Goal: Task Accomplishment & Management: Use online tool/utility

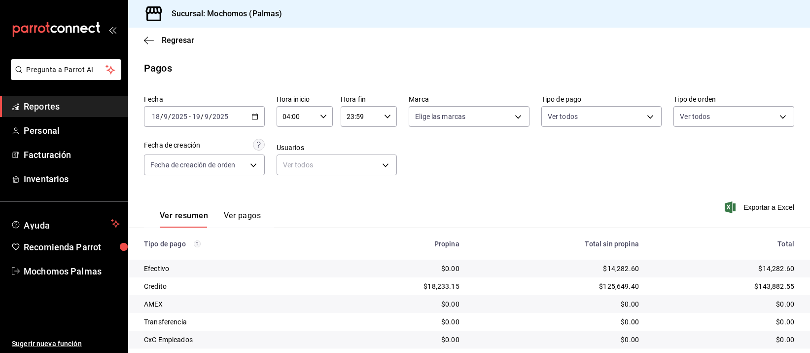
scroll to position [100, 0]
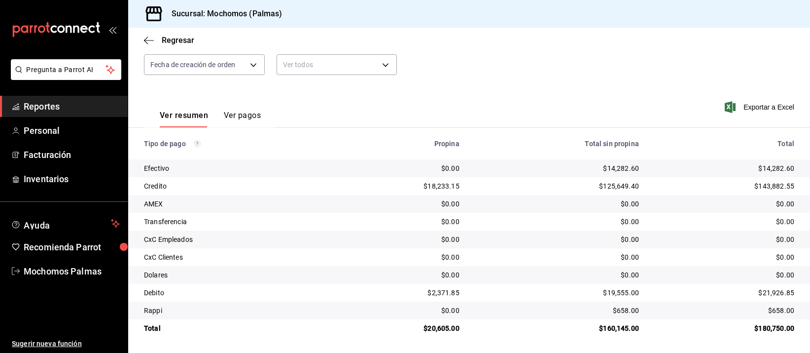
click at [78, 101] on span "Reportes" at bounding box center [72, 106] width 96 height 13
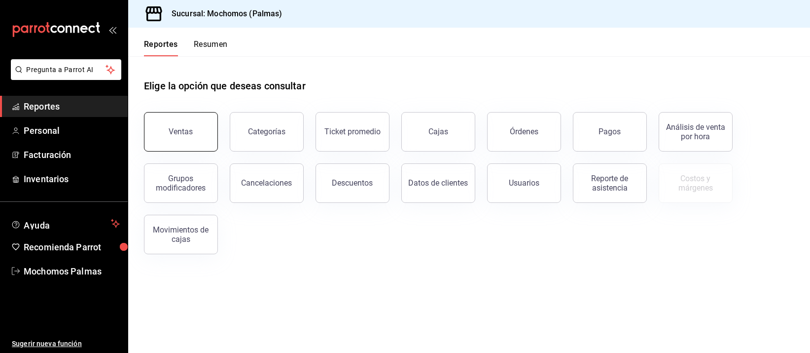
click at [160, 125] on button "Ventas" at bounding box center [181, 131] width 74 height 39
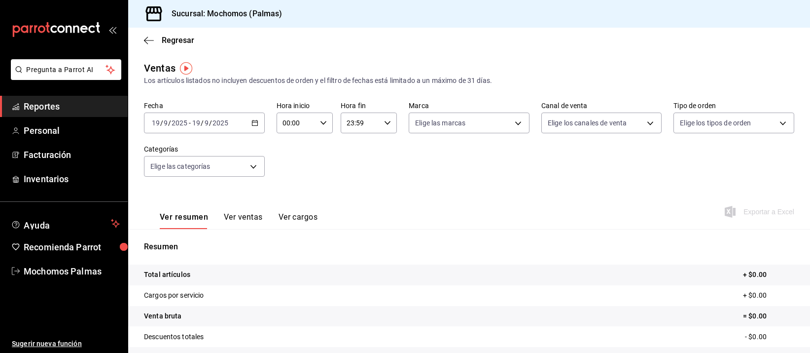
click at [251, 121] on icon "button" at bounding box center [254, 122] width 7 height 7
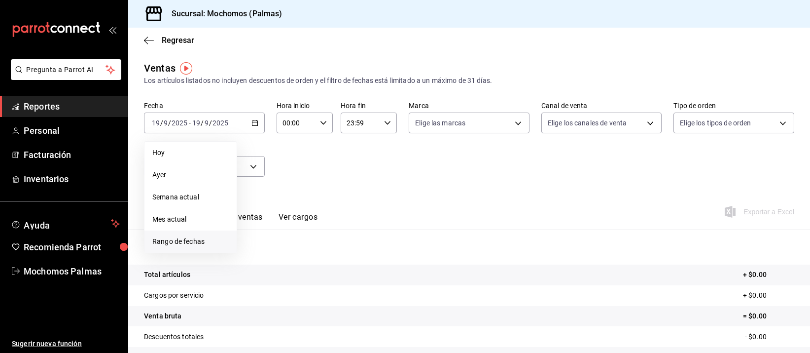
click at [185, 239] on span "Rango de fechas" at bounding box center [190, 241] width 76 height 10
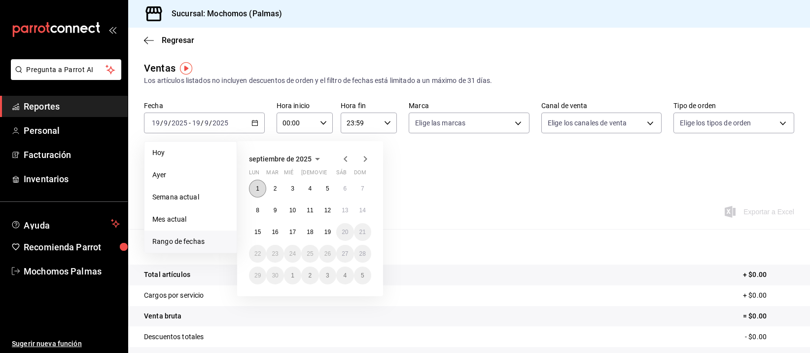
click at [254, 182] on button "1" at bounding box center [257, 188] width 17 height 18
click at [326, 238] on button "19" at bounding box center [327, 232] width 17 height 18
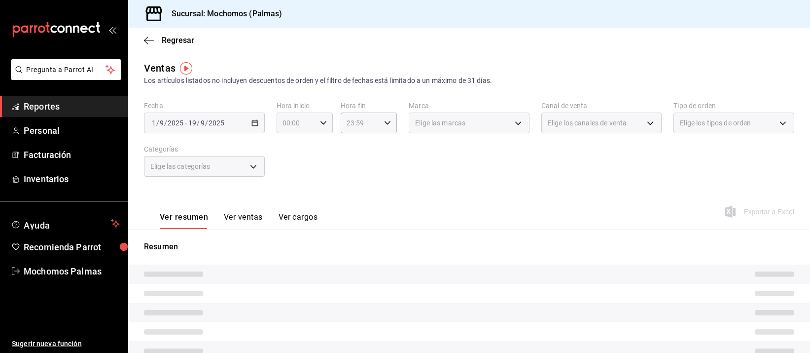
click at [320, 121] on icon "button" at bounding box center [323, 122] width 7 height 7
click at [290, 141] on span "05" at bounding box center [289, 143] width 12 height 8
type input "05:00"
click at [383, 123] on div at bounding box center [405, 176] width 810 height 353
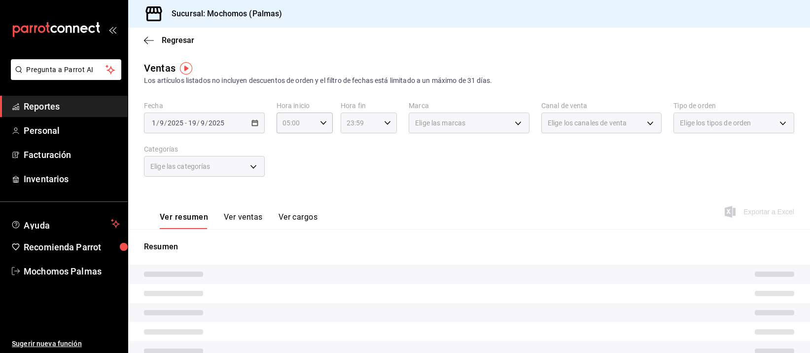
click at [387, 121] on icon "button" at bounding box center [387, 122] width 7 height 7
click at [351, 150] on span "05" at bounding box center [352, 153] width 12 height 8
click at [385, 146] on button "00" at bounding box center [379, 148] width 24 height 20
type input "05:00"
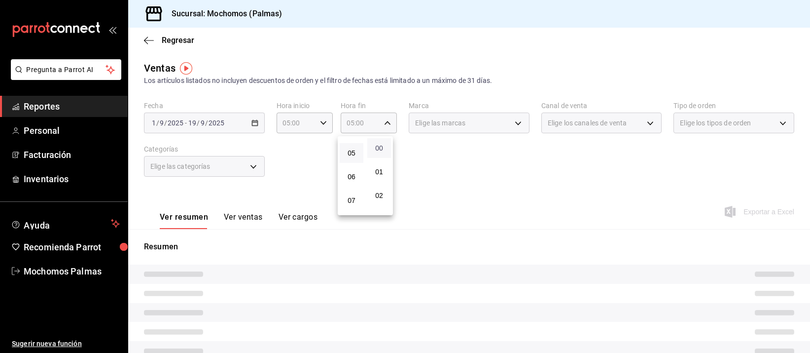
click at [385, 146] on span "00" at bounding box center [379, 148] width 12 height 8
click at [445, 148] on div at bounding box center [405, 176] width 810 height 353
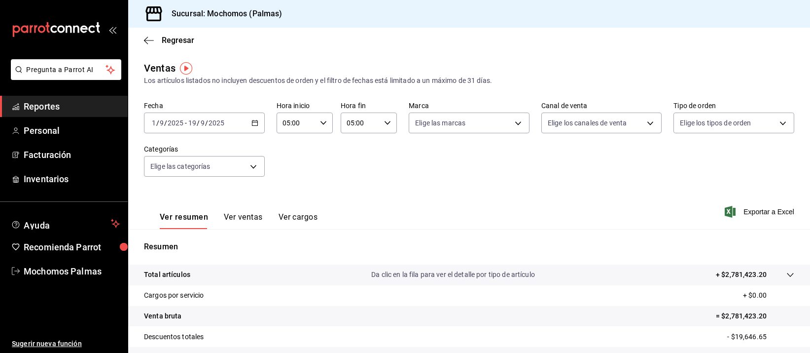
click at [252, 119] on icon "button" at bounding box center [254, 122] width 7 height 7
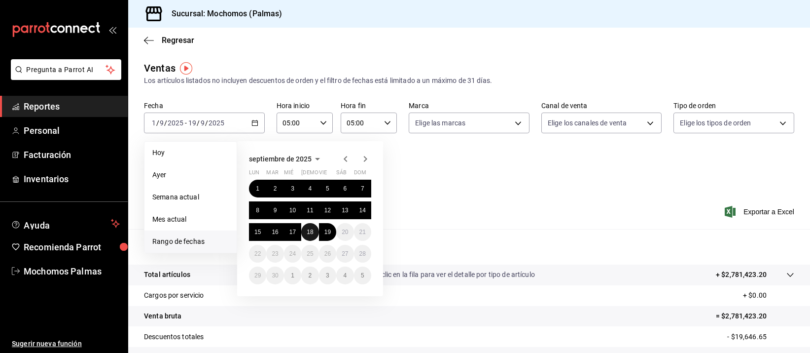
click at [312, 228] on abbr "18" at bounding box center [310, 231] width 6 height 7
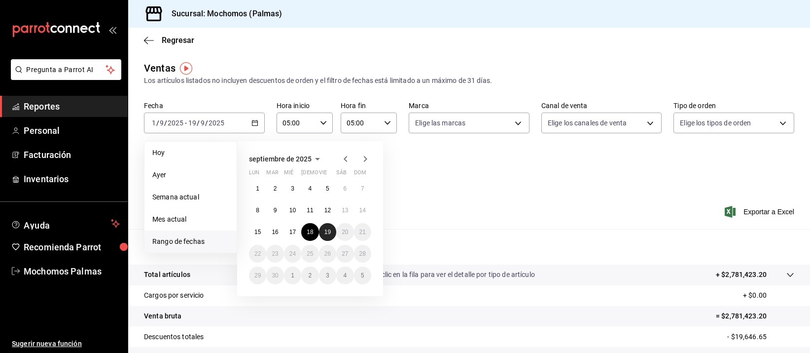
click at [326, 232] on abbr "19" at bounding box center [327, 231] width 6 height 7
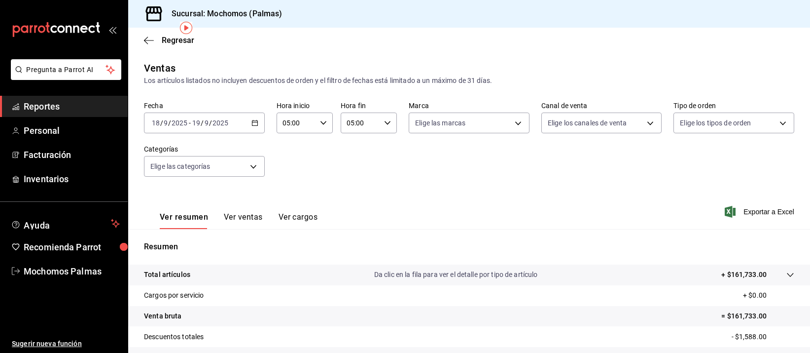
scroll to position [119, 0]
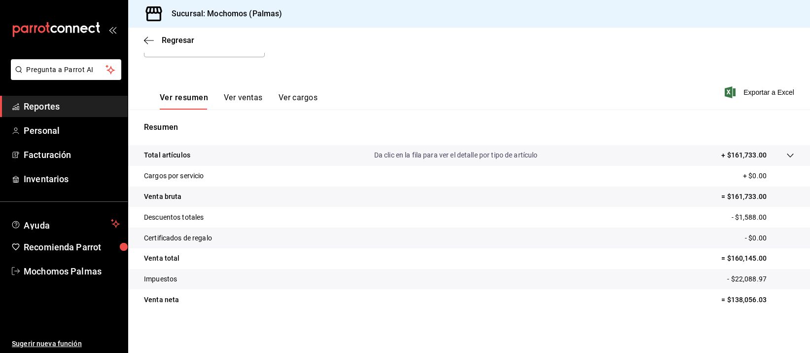
click at [66, 101] on span "Reportes" at bounding box center [72, 106] width 96 height 13
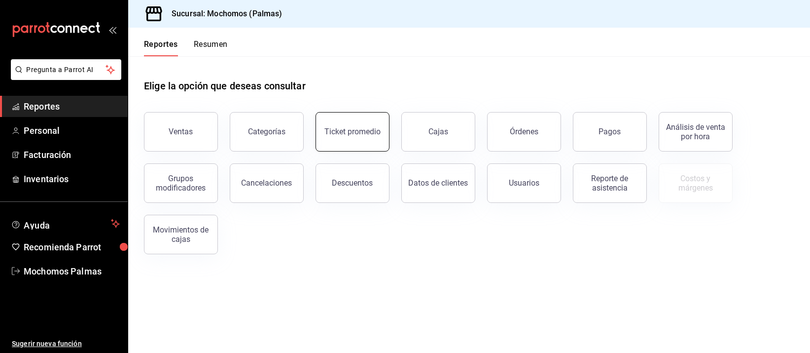
click at [339, 124] on button "Ticket promedio" at bounding box center [353, 131] width 74 height 39
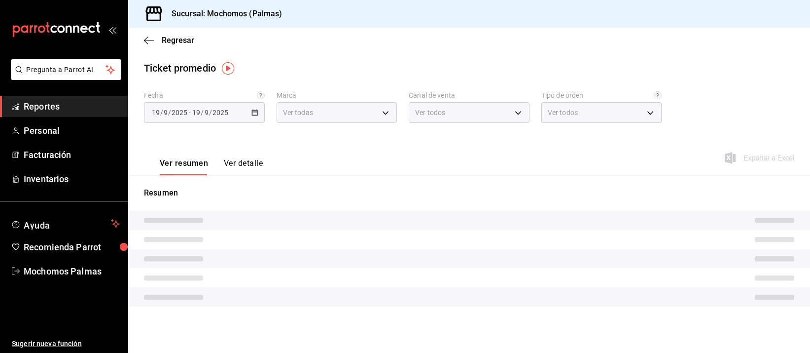
type input "70f98016-ab90-4f26-81e6-ab4884d8d8a0"
type input "PARROT,UBER_EATS,RAPPI,DIDI_FOOD,ONLINE"
type input "1406dacc-122d-474b-a961-72adf1b142d8,23052771-8e1b-43e3-b7da-1a661d939937,EXTER…"
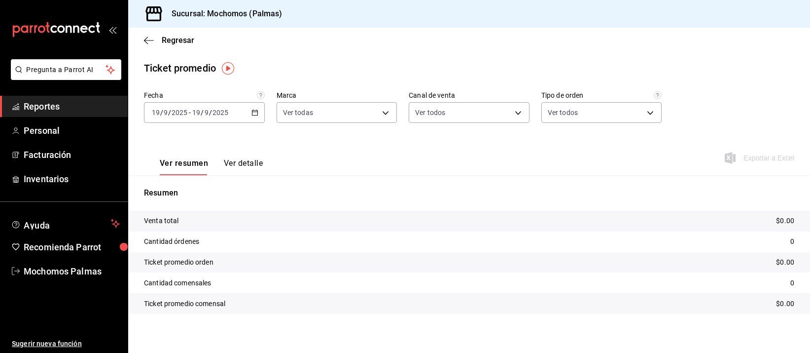
click at [251, 107] on div "[DATE] [DATE] - [DATE] [DATE]" at bounding box center [204, 112] width 121 height 21
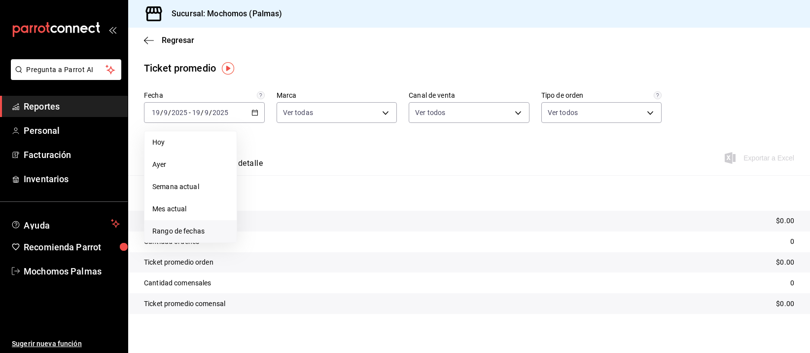
click at [203, 229] on span "Rango de fechas" at bounding box center [190, 231] width 76 height 10
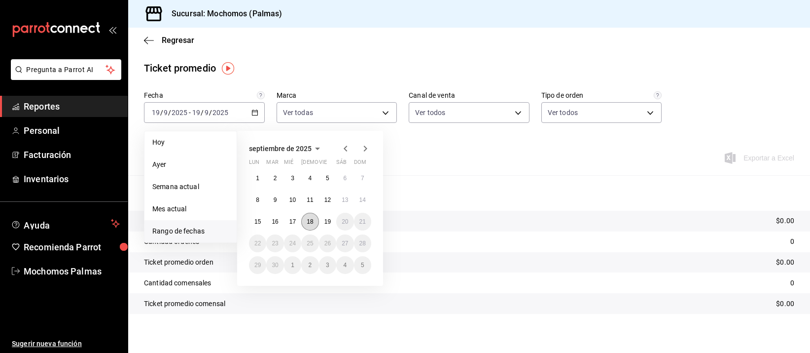
click at [304, 219] on button "18" at bounding box center [309, 222] width 17 height 18
click at [322, 219] on button "19" at bounding box center [327, 222] width 17 height 18
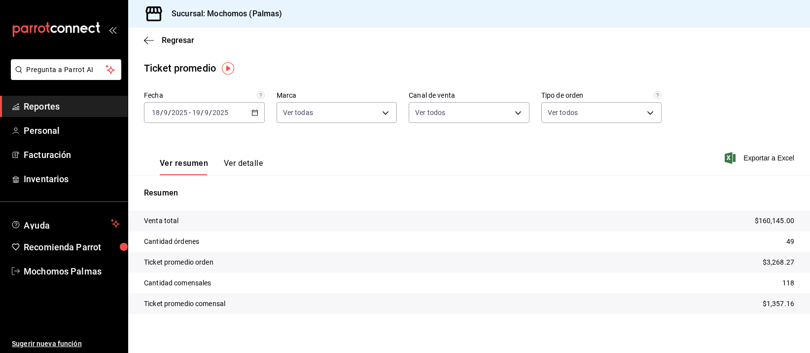
click at [27, 107] on span "Reportes" at bounding box center [72, 106] width 96 height 13
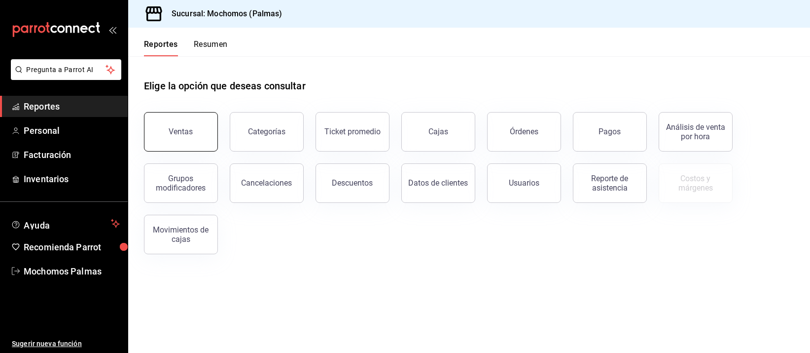
click at [155, 132] on button "Ventas" at bounding box center [181, 131] width 74 height 39
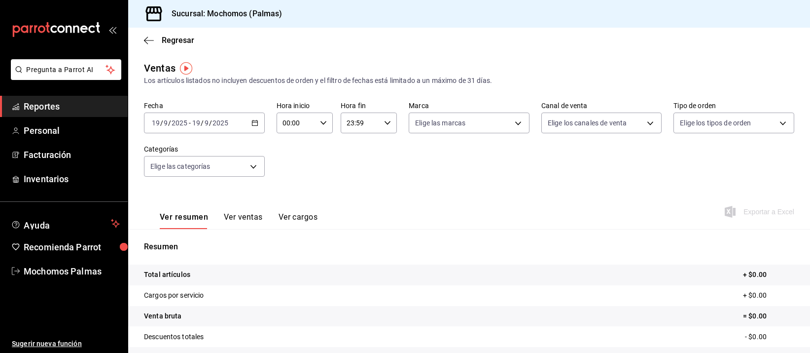
click at [251, 124] on icon "button" at bounding box center [254, 122] width 7 height 7
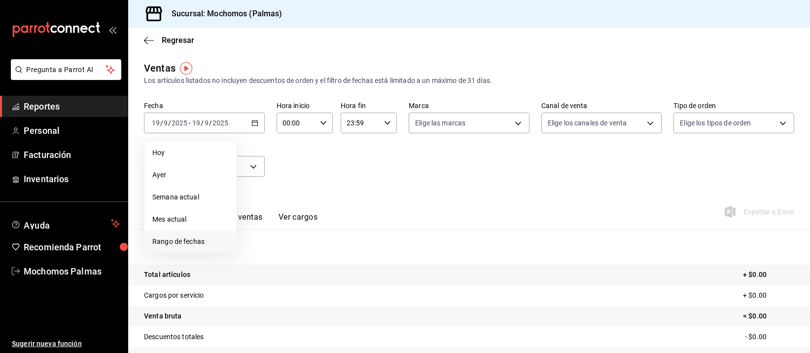
click at [149, 241] on li "Rango de fechas" at bounding box center [190, 241] width 92 height 22
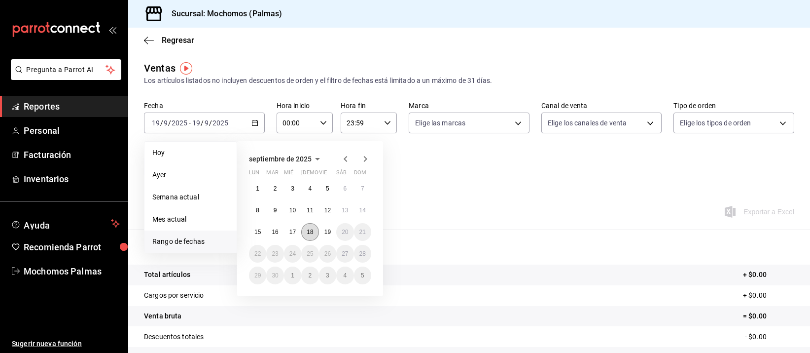
click at [306, 238] on button "18" at bounding box center [309, 232] width 17 height 18
click at [326, 233] on abbr "19" at bounding box center [327, 231] width 6 height 7
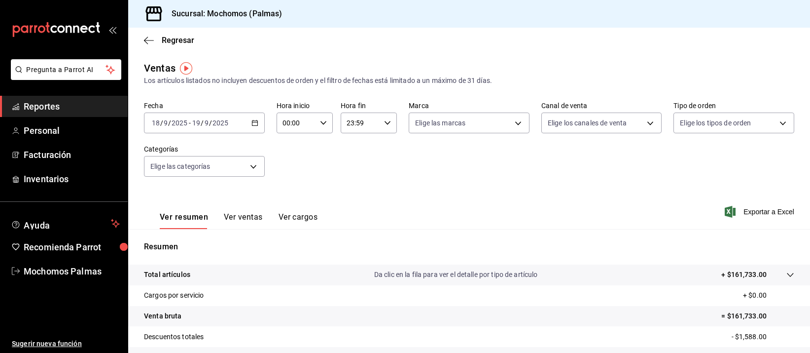
click at [320, 119] on icon "button" at bounding box center [323, 122] width 7 height 7
click at [292, 208] on button "05" at bounding box center [289, 205] width 24 height 20
type input "05:00"
click at [382, 122] on div at bounding box center [405, 176] width 810 height 353
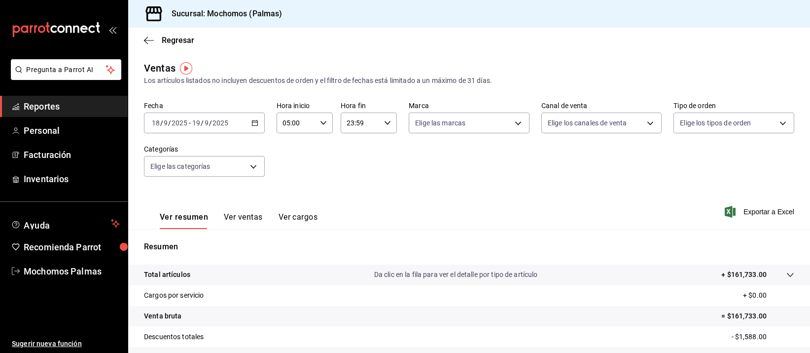
click at [384, 119] on icon "button" at bounding box center [387, 122] width 7 height 7
click at [350, 211] on span "05" at bounding box center [352, 215] width 12 height 8
click at [383, 145] on span "00" at bounding box center [379, 148] width 12 height 8
type input "05:00"
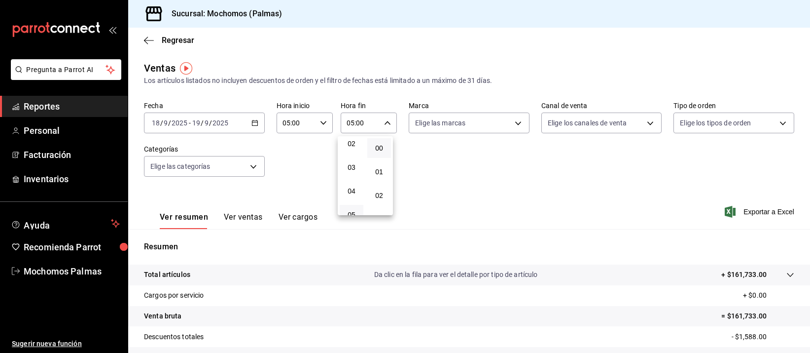
click at [544, 194] on div at bounding box center [405, 176] width 810 height 353
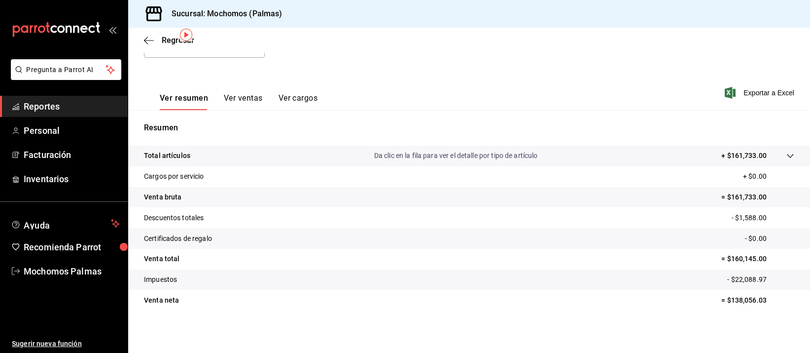
scroll to position [119, 0]
click at [760, 90] on span "Exportar a Excel" at bounding box center [761, 92] width 68 height 12
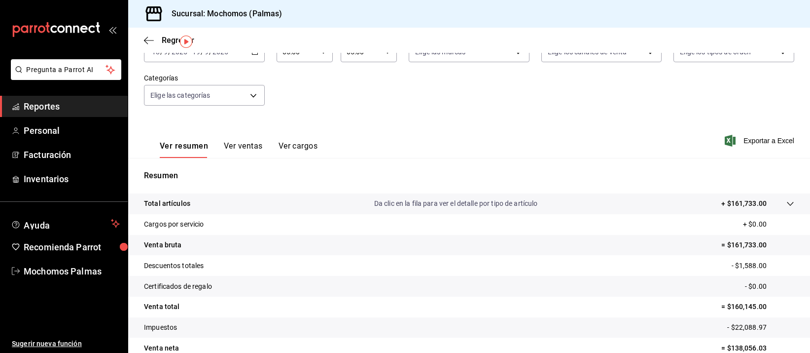
scroll to position [0, 0]
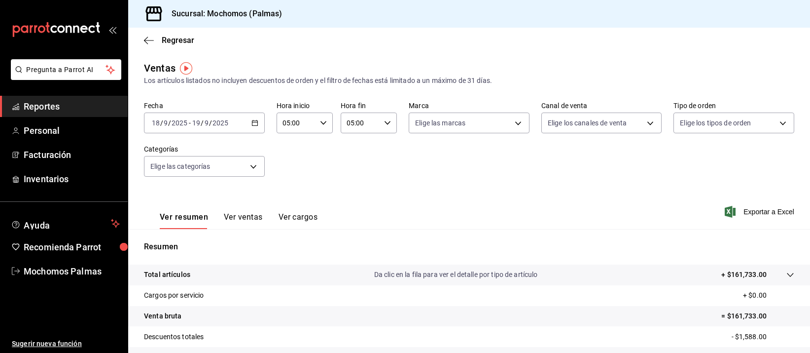
click at [65, 101] on span "Reportes" at bounding box center [72, 106] width 96 height 13
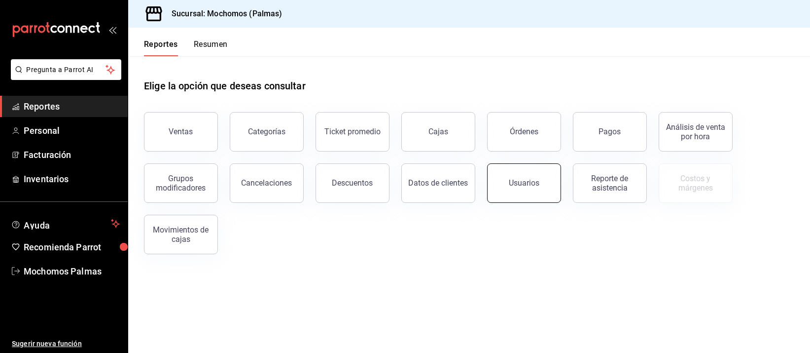
click at [540, 193] on button "Usuarios" at bounding box center [524, 182] width 74 height 39
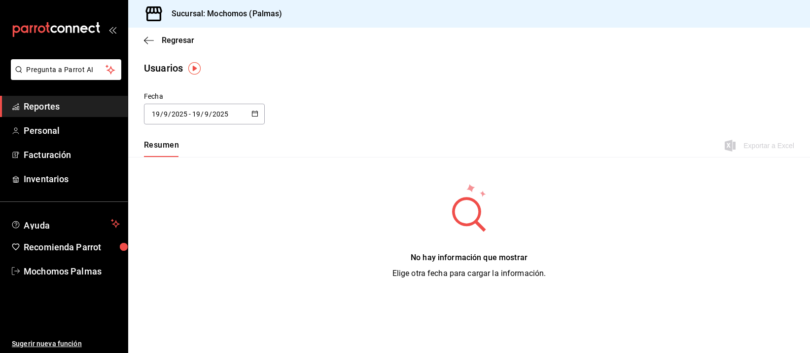
click at [254, 110] on icon "button" at bounding box center [254, 113] width 7 height 7
click at [178, 255] on li "Rango de fechas" at bounding box center [190, 256] width 93 height 22
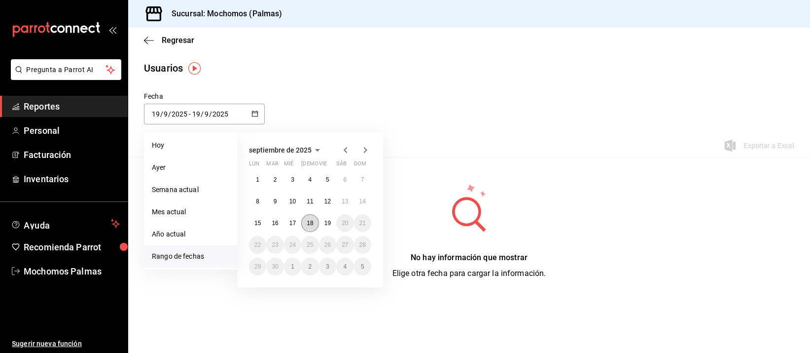
click at [316, 221] on button "18" at bounding box center [309, 223] width 17 height 18
click at [324, 221] on abbr "19" at bounding box center [327, 222] width 6 height 7
type input "[DATE]"
type input "18"
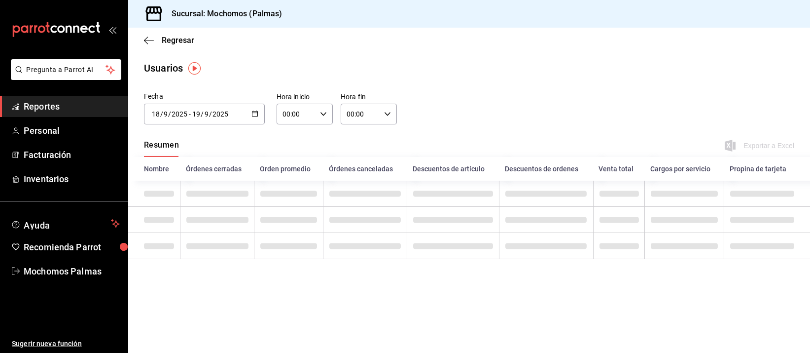
click at [323, 116] on icon "button" at bounding box center [323, 113] width 7 height 7
click at [290, 134] on span "05" at bounding box center [291, 134] width 12 height 8
type input "05:00"
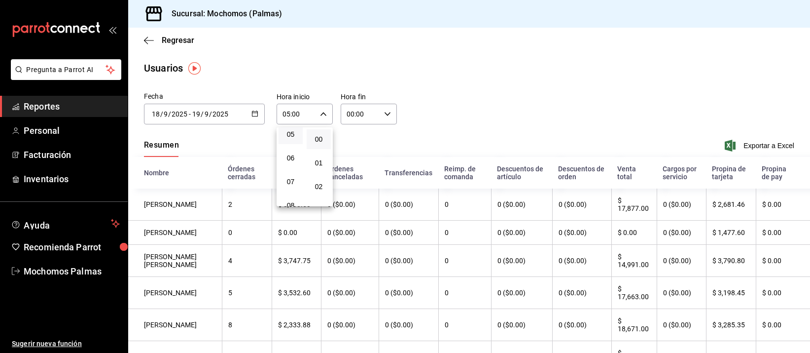
click at [386, 113] on div at bounding box center [405, 176] width 810 height 353
click at [386, 113] on icon "button" at bounding box center [387, 113] width 7 height 7
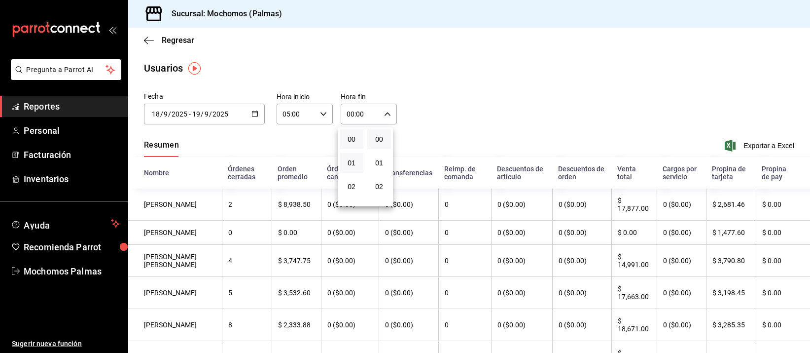
scroll to position [62, 0]
click at [350, 192] on span "05" at bounding box center [352, 196] width 12 height 8
type input "05:00"
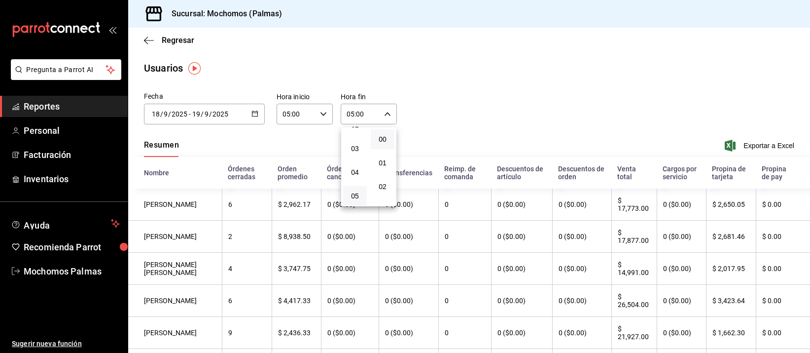
click at [741, 144] on div at bounding box center [405, 176] width 810 height 353
click at [733, 141] on span "Exportar a Excel" at bounding box center [761, 146] width 68 height 12
click at [252, 115] on \(Stroke\) "button" at bounding box center [255, 113] width 6 height 5
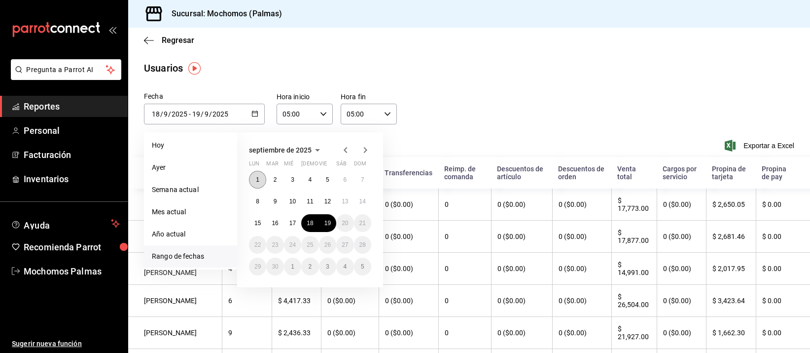
click at [257, 176] on abbr "1" at bounding box center [257, 179] width 3 height 7
click at [332, 222] on button "19" at bounding box center [327, 223] width 17 height 18
type input "[DATE]"
type input "1"
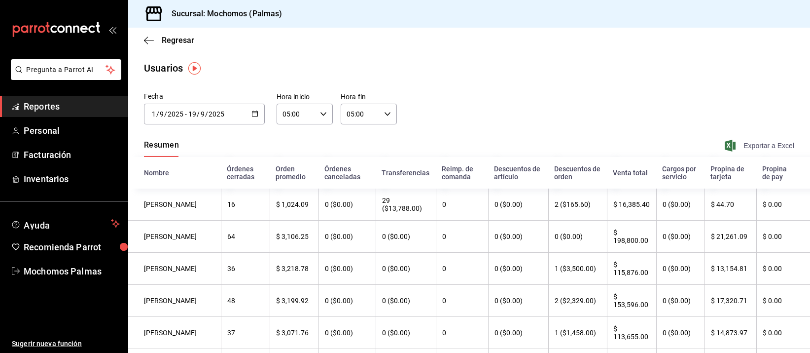
click at [741, 140] on span "Exportar a Excel" at bounding box center [761, 146] width 68 height 12
